Goal: Task Accomplishment & Management: Use online tool/utility

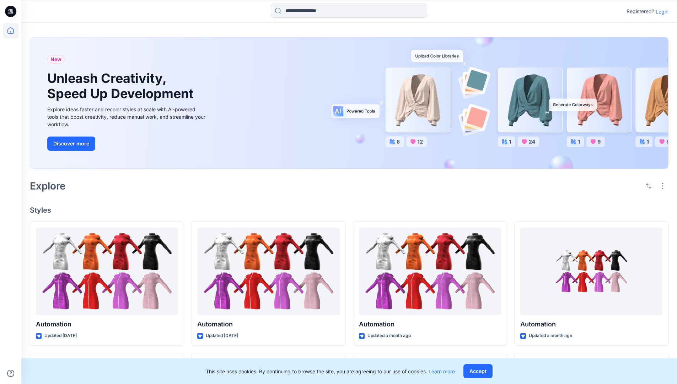
click at [660, 11] on p "Login" at bounding box center [661, 11] width 13 height 7
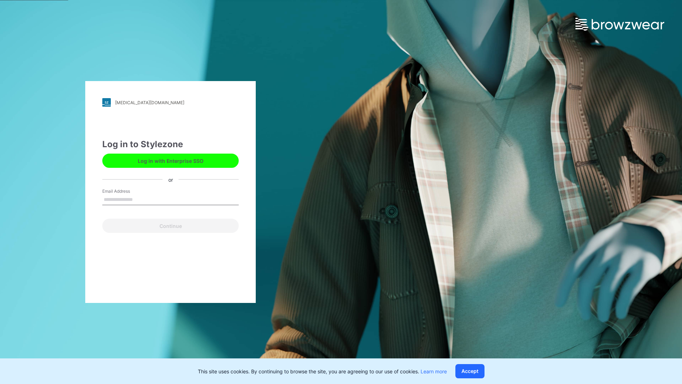
click at [140, 199] on input "Email Address" at bounding box center [170, 199] width 136 height 11
type input "**********"
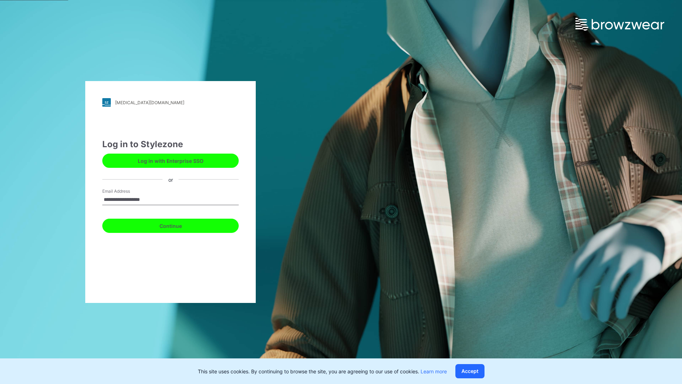
click at [178, 224] on button "Continue" at bounding box center [170, 225] width 136 height 14
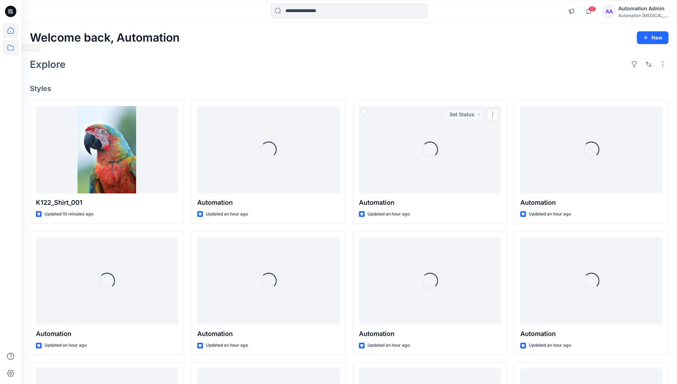
click at [11, 50] on icon at bounding box center [11, 48] width 16 height 16
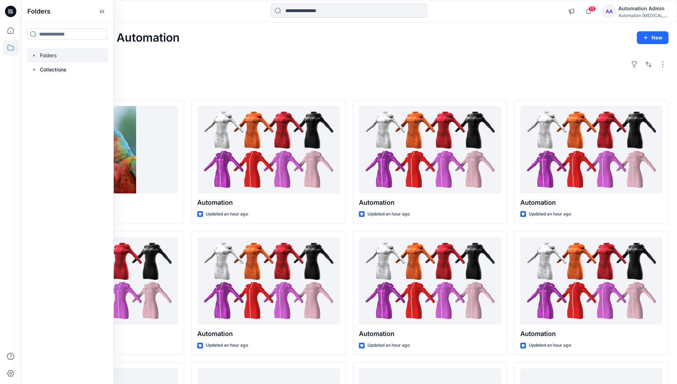
click at [66, 55] on div at bounding box center [67, 55] width 81 height 14
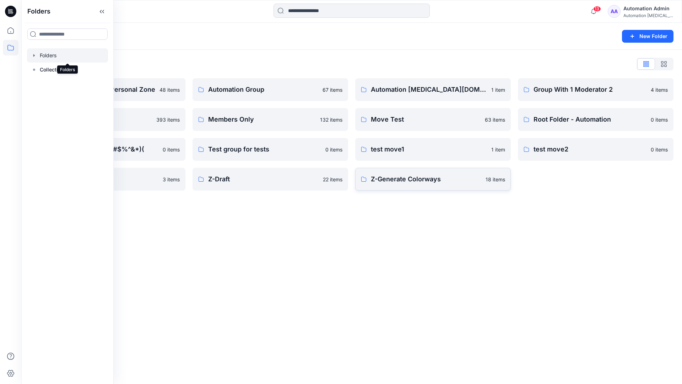
click at [447, 178] on p "Z-Generate Colorways" at bounding box center [426, 179] width 110 height 10
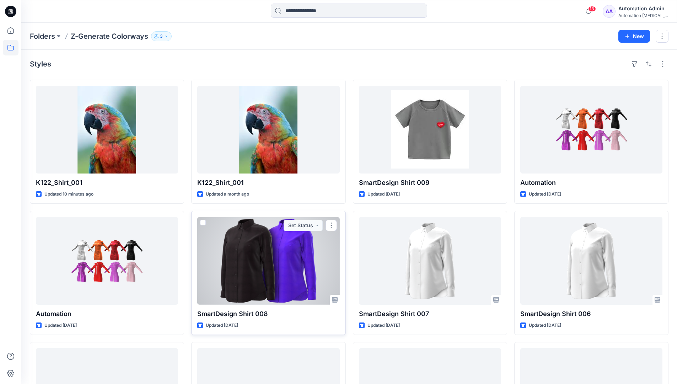
click at [205, 221] on span at bounding box center [203, 222] width 6 height 6
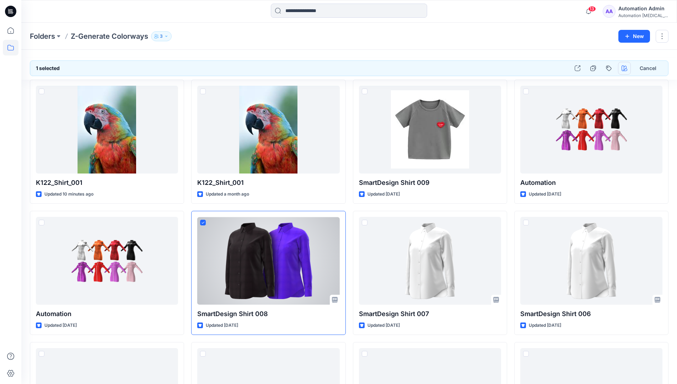
click at [624, 69] on icon "button" at bounding box center [624, 68] width 6 height 6
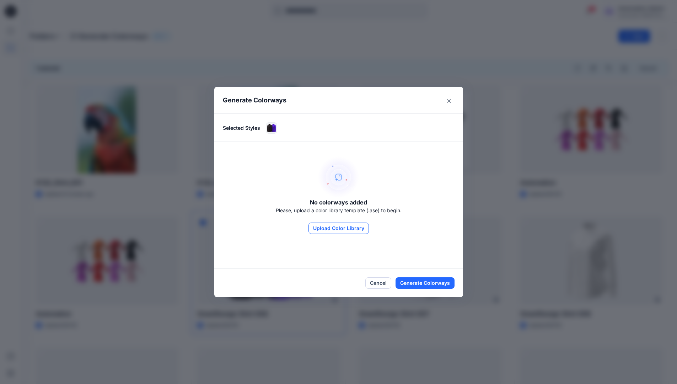
click at [349, 228] on button "Upload Color Library" at bounding box center [338, 227] width 60 height 11
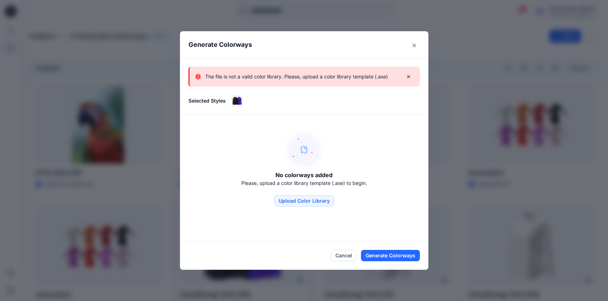
click at [352, 80] on p "The file is not a valid color library. Please, upload a color library template …" at bounding box center [296, 76] width 183 height 9
click at [416, 44] on icon "Close" at bounding box center [415, 46] width 4 height 4
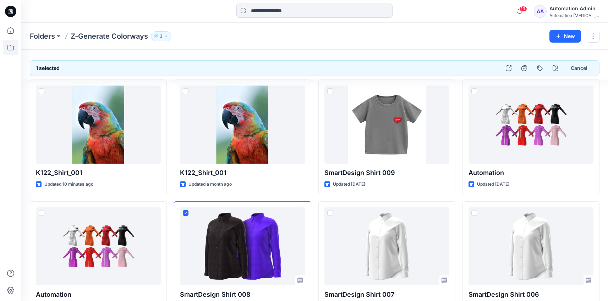
click at [568, 13] on div "Automation testim..." at bounding box center [575, 15] width 50 height 5
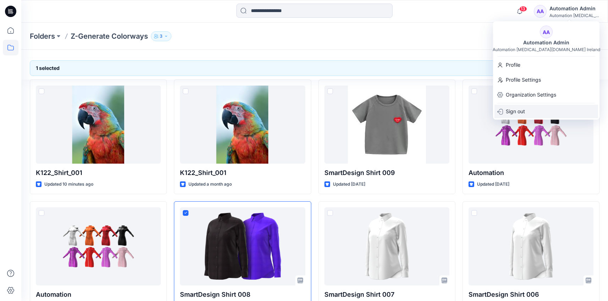
click at [541, 112] on div "Sign out" at bounding box center [547, 111] width 104 height 13
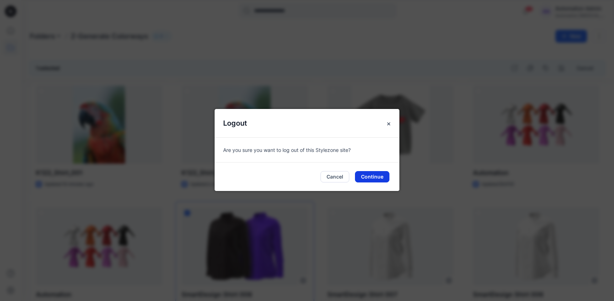
click at [383, 176] on button "Continue" at bounding box center [372, 176] width 34 height 11
